Goal: Task Accomplishment & Management: Manage account settings

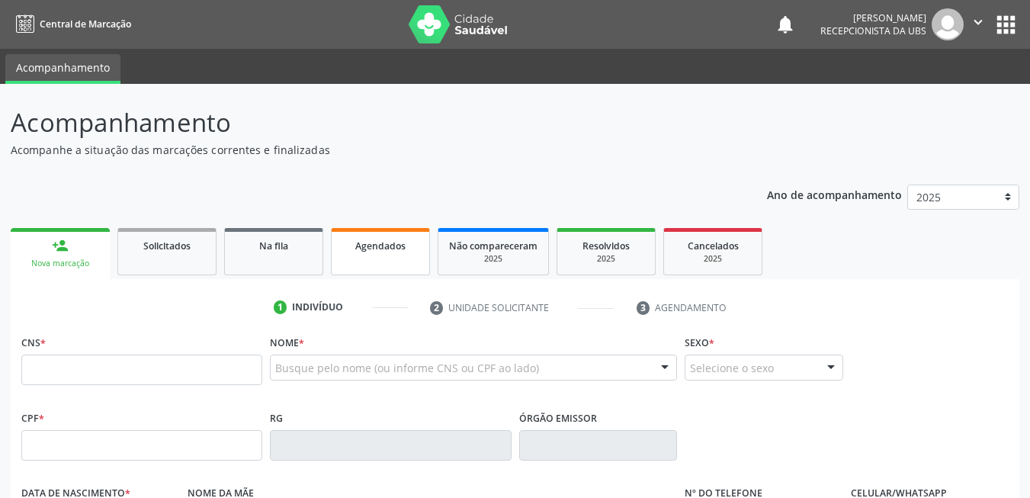
click at [381, 251] on span "Agendados" at bounding box center [380, 245] width 50 height 13
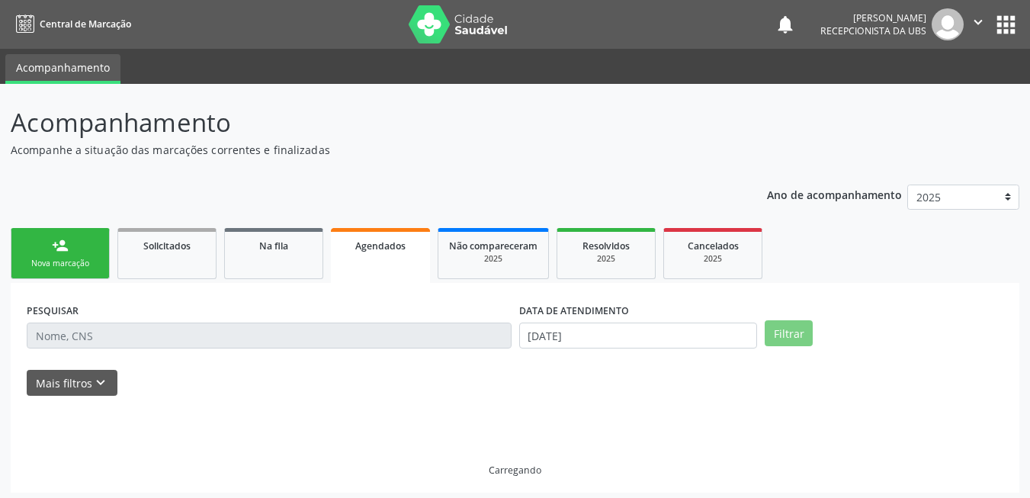
click at [381, 251] on span "Agendados" at bounding box center [380, 245] width 50 height 13
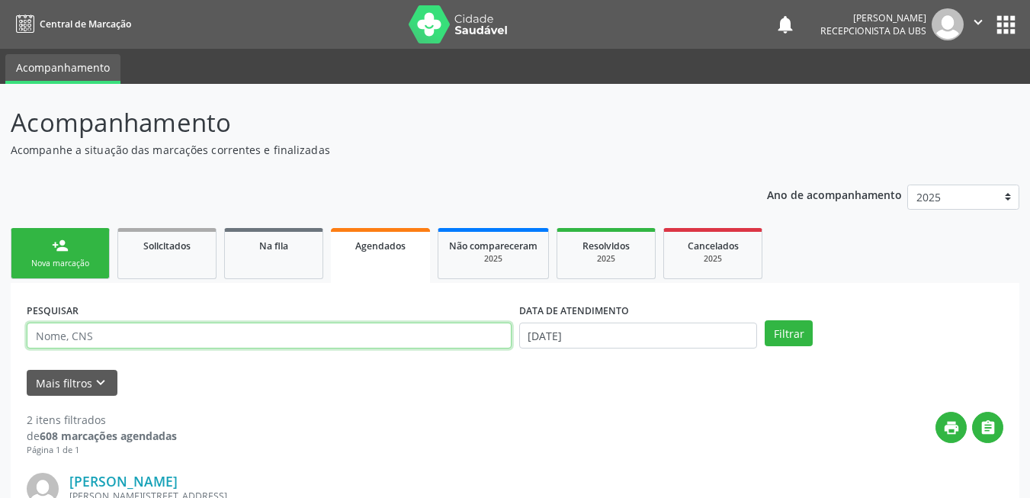
click at [384, 339] on input "text" at bounding box center [269, 335] width 485 height 26
type input "706002378319448"
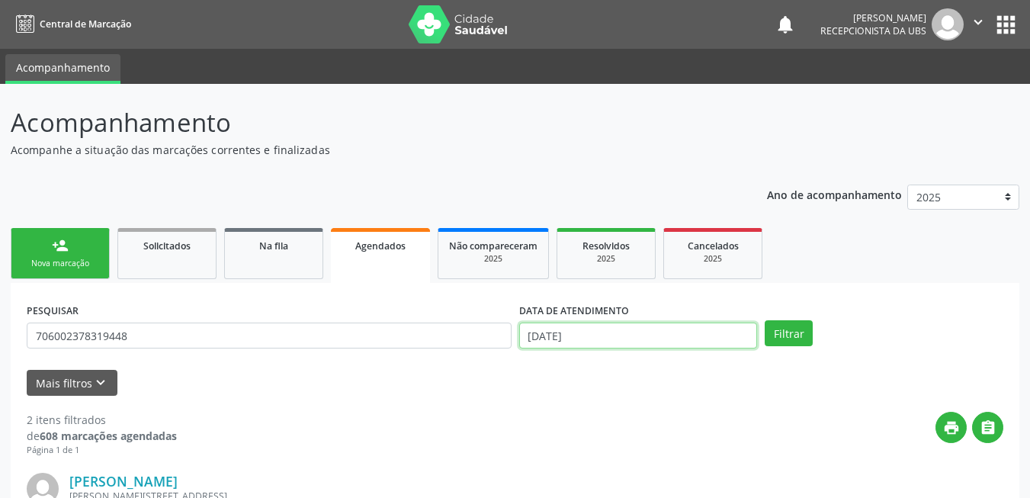
click at [729, 336] on input "[DATE]" at bounding box center [638, 335] width 239 height 26
click at [784, 325] on button "Filtrar" at bounding box center [789, 333] width 48 height 26
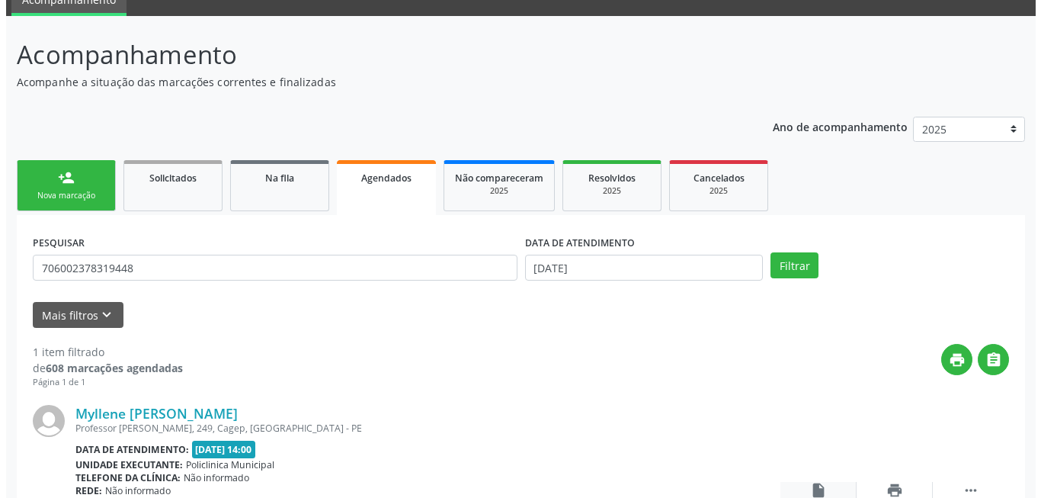
scroll to position [204, 0]
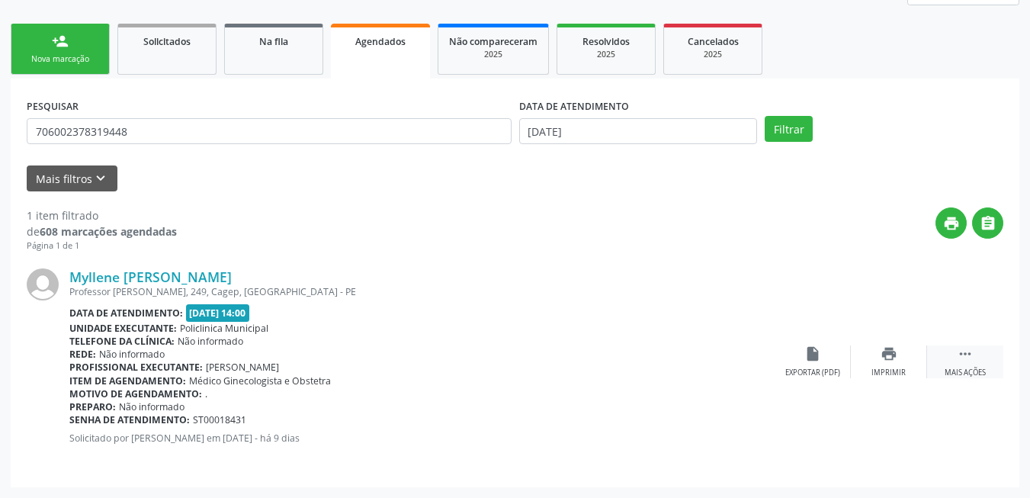
click at [972, 361] on icon "" at bounding box center [965, 353] width 17 height 17
click at [806, 373] on div "Cancelar" at bounding box center [812, 372] width 36 height 11
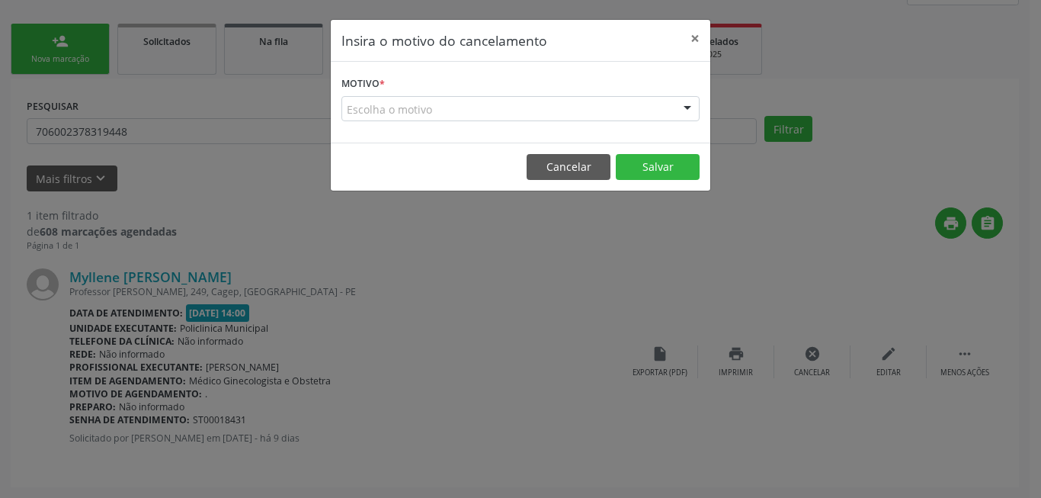
click at [630, 102] on div "Escolha o motivo" at bounding box center [520, 109] width 358 height 26
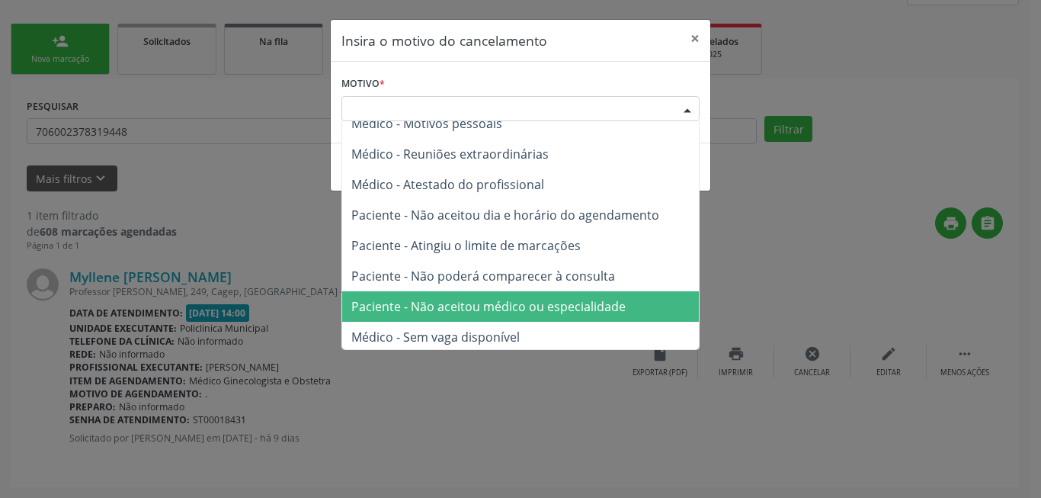
scroll to position [77, 0]
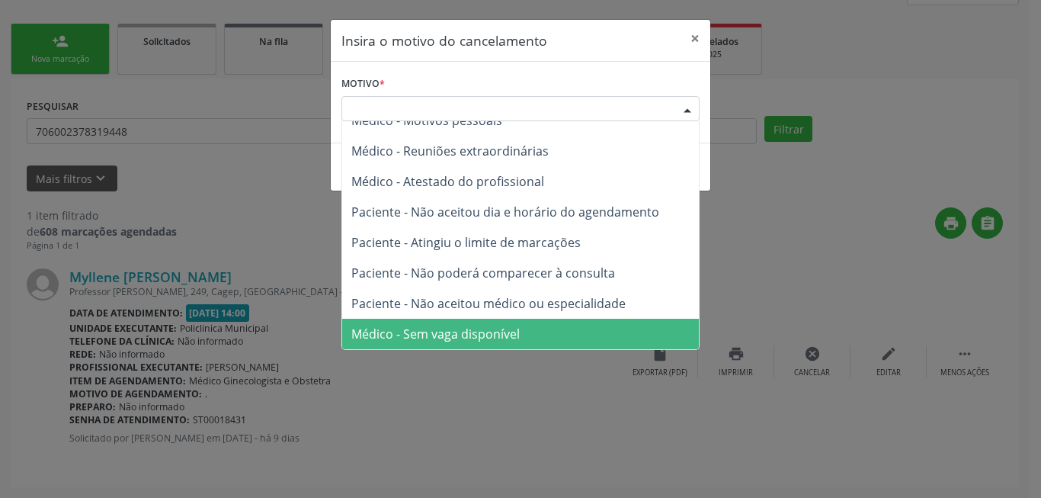
click at [563, 322] on span "Médico - Sem vaga disponível" at bounding box center [520, 334] width 357 height 30
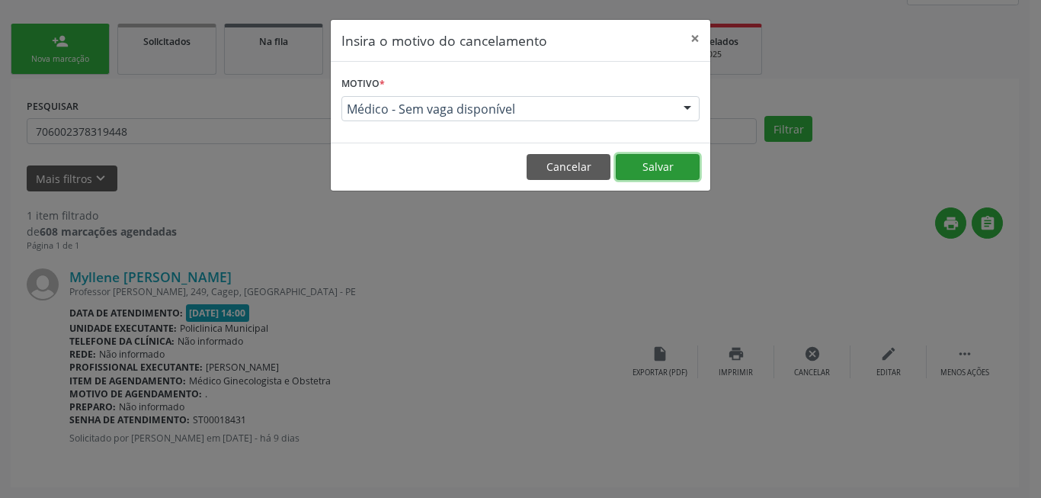
click at [652, 175] on button "Salvar" at bounding box center [658, 167] width 84 height 26
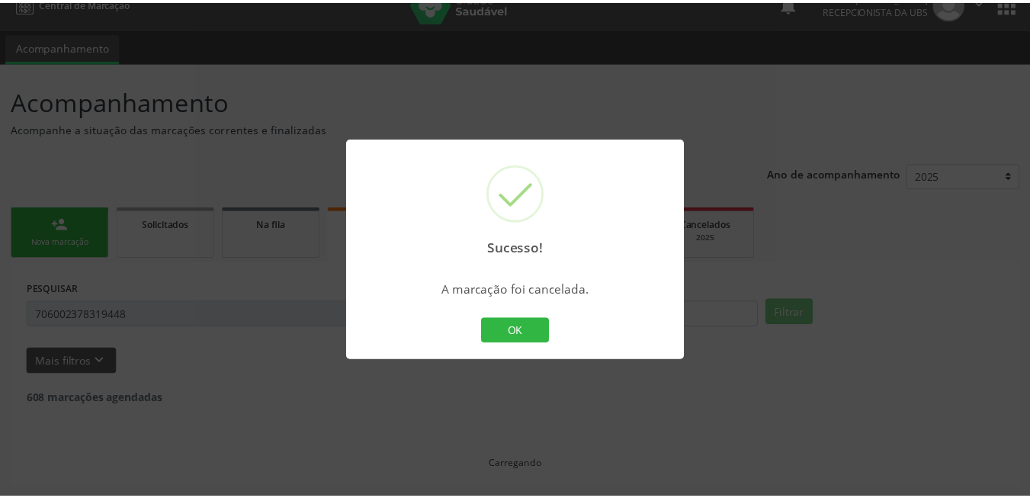
scroll to position [21, 0]
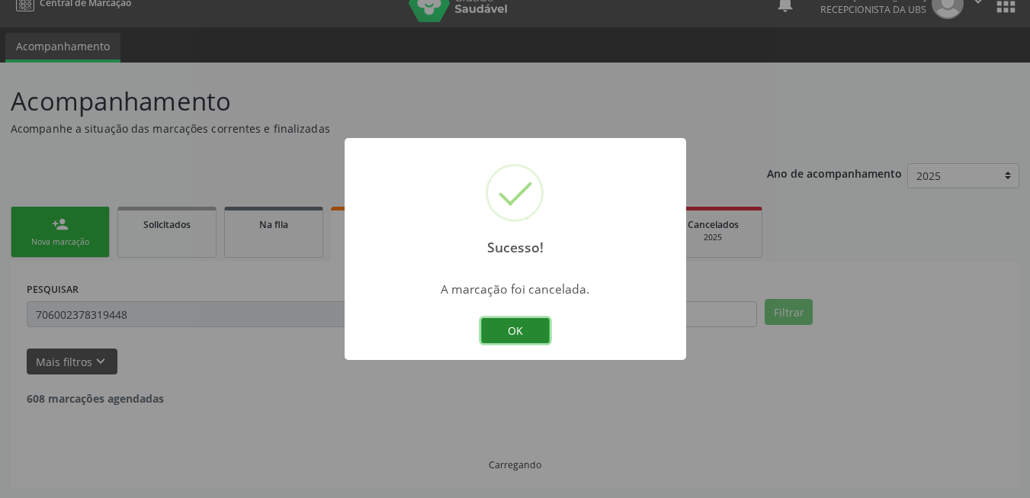
click at [534, 334] on button "OK" at bounding box center [515, 331] width 69 height 26
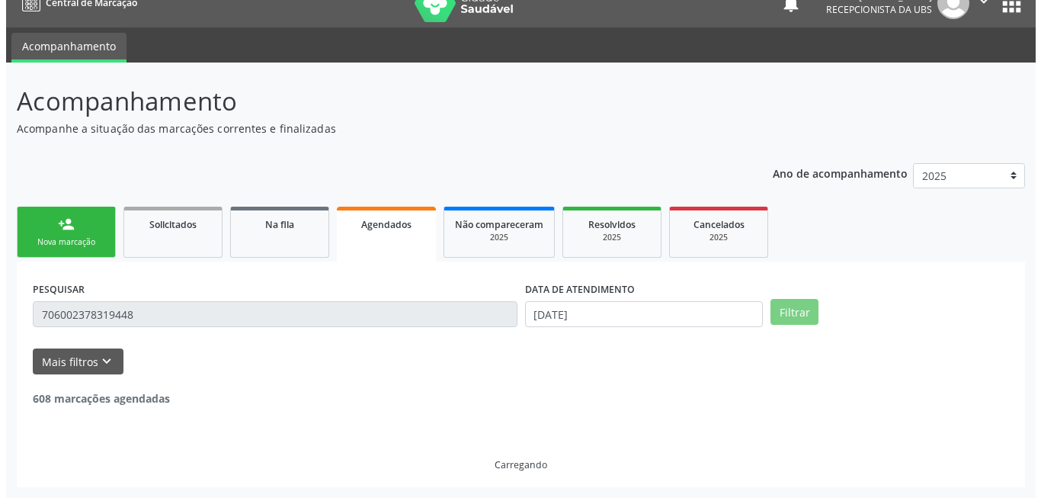
scroll to position [0, 0]
